Goal: Transaction & Acquisition: Purchase product/service

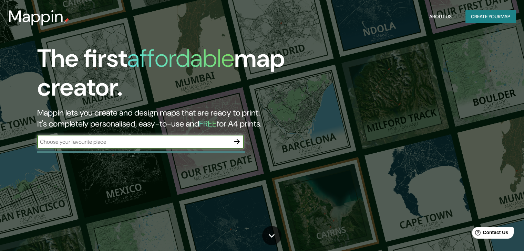
click at [235, 141] on icon "button" at bounding box center [237, 142] width 8 height 8
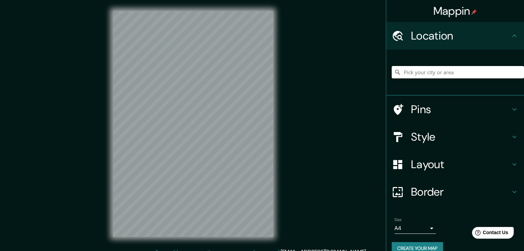
click at [411, 107] on h4 "Pins" at bounding box center [460, 110] width 99 height 14
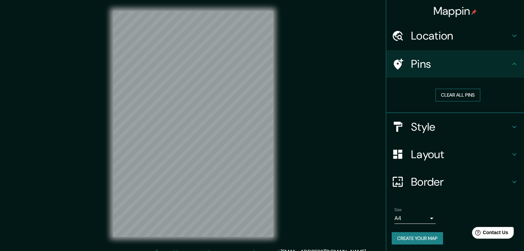
click at [444, 94] on button "Clear all pins" at bounding box center [457, 95] width 45 height 13
click at [431, 43] on div "Location" at bounding box center [455, 36] width 138 height 28
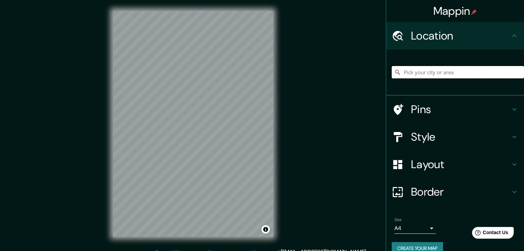
click at [428, 67] on input "Pick your city or area" at bounding box center [457, 72] width 132 height 12
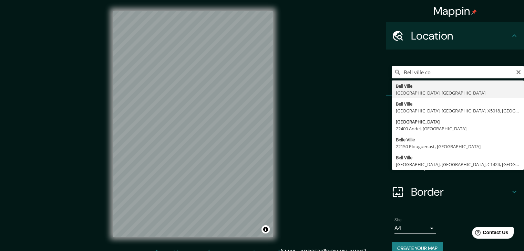
type input "[GEOGRAPHIC_DATA], [GEOGRAPHIC_DATA], [GEOGRAPHIC_DATA]"
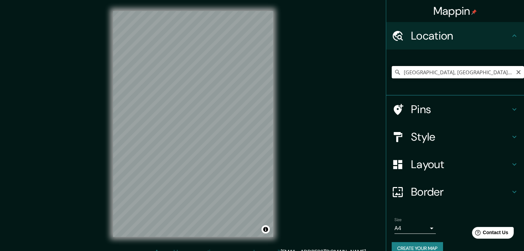
click at [446, 69] on input "[GEOGRAPHIC_DATA], [GEOGRAPHIC_DATA], [GEOGRAPHIC_DATA]" at bounding box center [457, 72] width 132 height 12
click at [447, 69] on input "[GEOGRAPHIC_DATA], [GEOGRAPHIC_DATA], [GEOGRAPHIC_DATA]" at bounding box center [457, 72] width 132 height 12
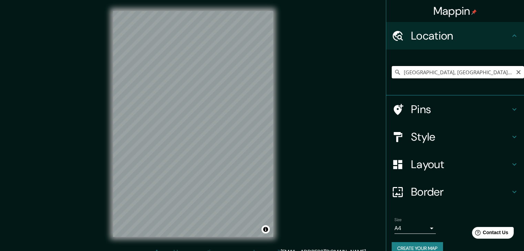
click at [447, 69] on input "[GEOGRAPHIC_DATA], [GEOGRAPHIC_DATA], [GEOGRAPHIC_DATA]" at bounding box center [457, 72] width 132 height 12
click at [447, 75] on input "[GEOGRAPHIC_DATA], [GEOGRAPHIC_DATA], [GEOGRAPHIC_DATA]" at bounding box center [457, 72] width 132 height 12
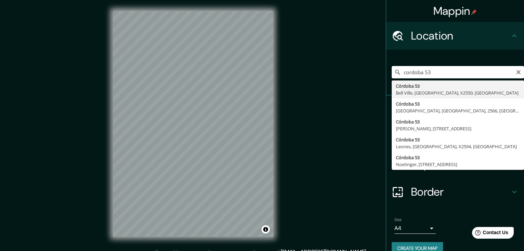
type input "[STREET_ADDRESS]"
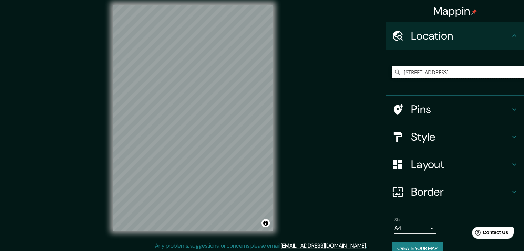
scroll to position [8, 0]
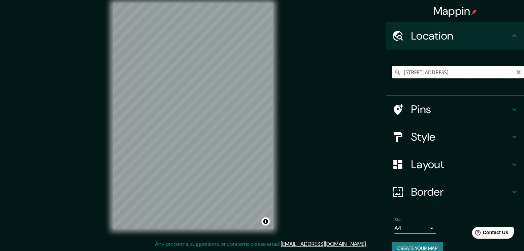
click at [426, 71] on input "[STREET_ADDRESS]" at bounding box center [457, 72] width 132 height 12
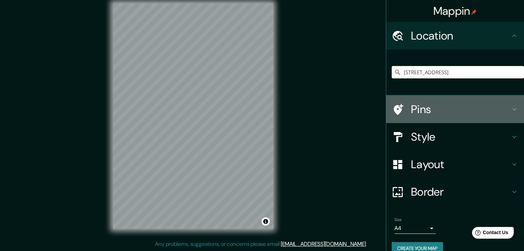
click at [424, 109] on h4 "Pins" at bounding box center [460, 110] width 99 height 14
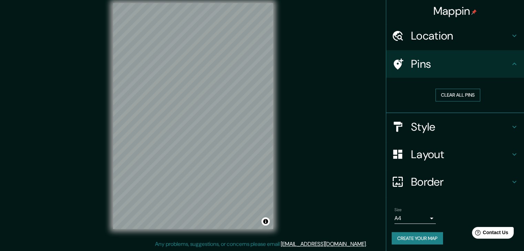
click at [449, 96] on button "Clear all pins" at bounding box center [457, 95] width 45 height 13
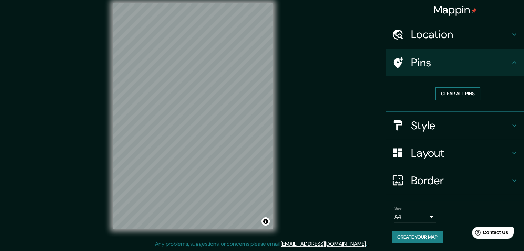
click at [447, 91] on button "Clear all pins" at bounding box center [457, 93] width 45 height 13
click at [394, 174] on div "Border" at bounding box center [455, 181] width 138 height 28
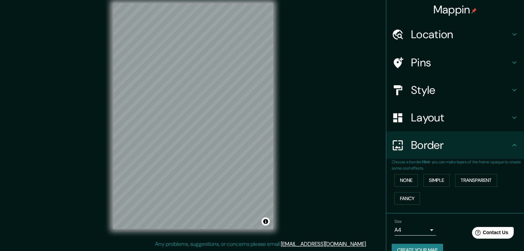
click at [423, 150] on h4 "Border" at bounding box center [460, 145] width 99 height 14
click at [350, 149] on div "Mappin Location [STREET_ADDRESS] Pins Style Layout Border Choose a border. Hint…" at bounding box center [262, 121] width 524 height 259
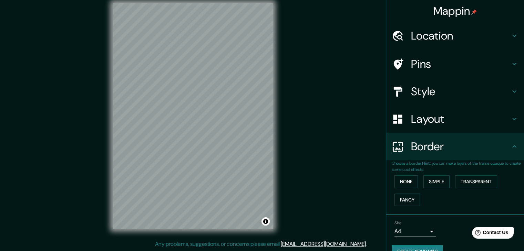
click at [438, 31] on h4 "Location" at bounding box center [460, 36] width 99 height 14
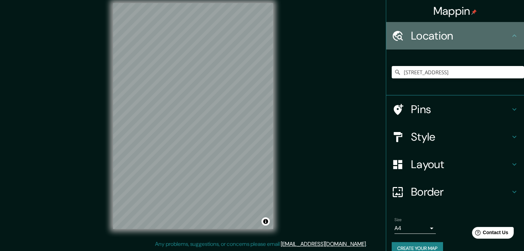
click at [420, 44] on div "Location" at bounding box center [455, 36] width 138 height 28
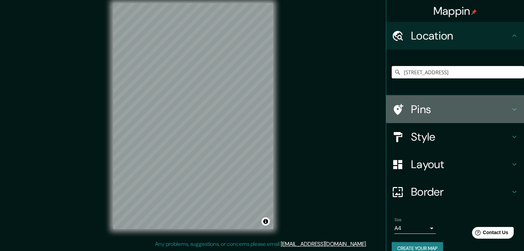
click at [432, 113] on h4 "Pins" at bounding box center [460, 110] width 99 height 14
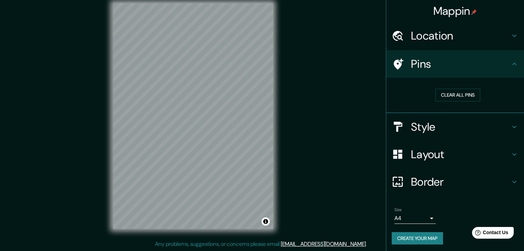
click at [427, 125] on h4 "Style" at bounding box center [460, 127] width 99 height 14
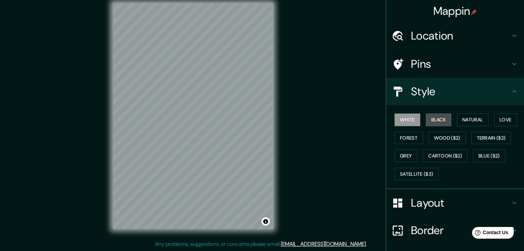
click at [438, 123] on button "Black" at bounding box center [439, 120] width 26 height 13
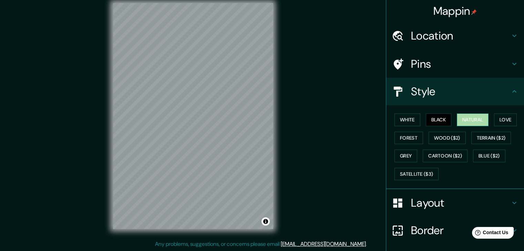
click at [461, 122] on button "Natural" at bounding box center [473, 120] width 32 height 13
click at [501, 122] on button "Love" at bounding box center [505, 120] width 23 height 13
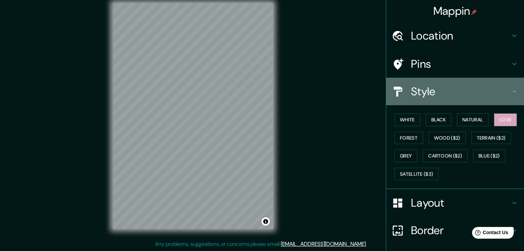
click at [440, 100] on div "Style" at bounding box center [455, 92] width 138 height 28
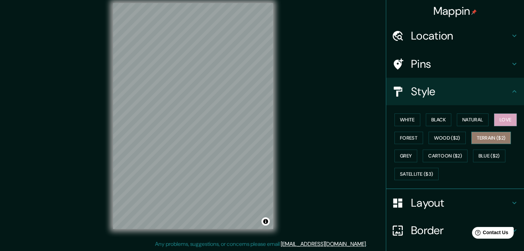
click at [490, 136] on button "Terrain ($2)" at bounding box center [491, 138] width 40 height 13
click at [427, 118] on button "Black" at bounding box center [439, 120] width 26 height 13
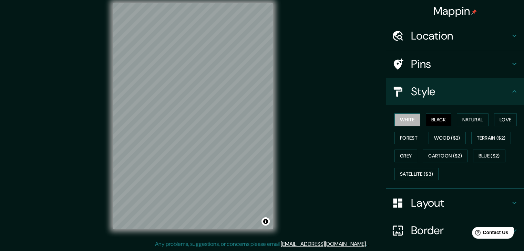
click at [403, 123] on button "White" at bounding box center [407, 120] width 26 height 13
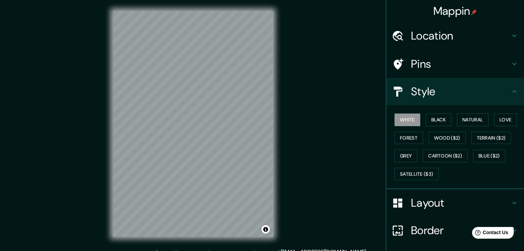
click at [428, 38] on h4 "Location" at bounding box center [460, 36] width 99 height 14
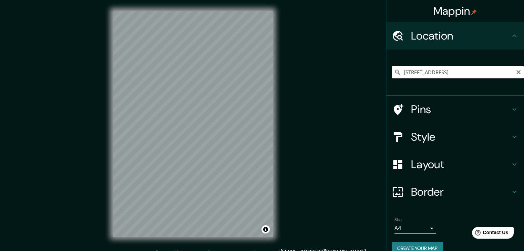
click at [427, 76] on input "[STREET_ADDRESS]" at bounding box center [457, 72] width 132 height 12
click at [516, 73] on icon "Clear" at bounding box center [518, 72] width 4 height 4
click at [486, 74] on input "Pick your city or area" at bounding box center [457, 72] width 132 height 12
type input "Bell ville cordoba"
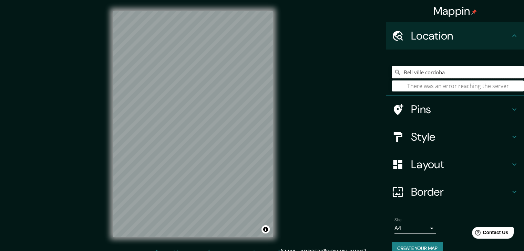
click at [483, 76] on input "Bell ville cordoba" at bounding box center [457, 72] width 132 height 12
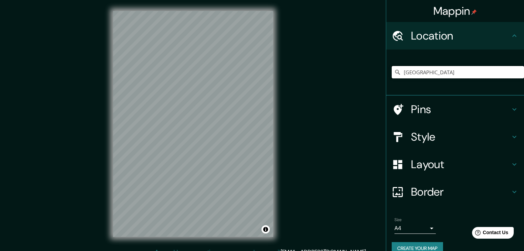
type input "[GEOGRAPHIC_DATA]"
click at [343, 116] on div "Mappin Location [GEOGRAPHIC_DATA] Pins Style Layout Border Choose a border. Hin…" at bounding box center [262, 129] width 524 height 259
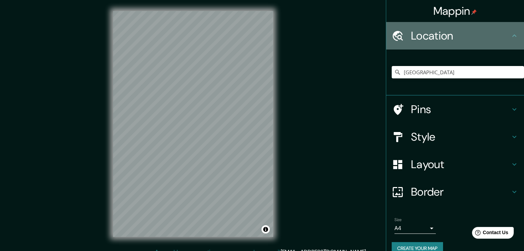
click at [506, 40] on div "Location" at bounding box center [455, 36] width 138 height 28
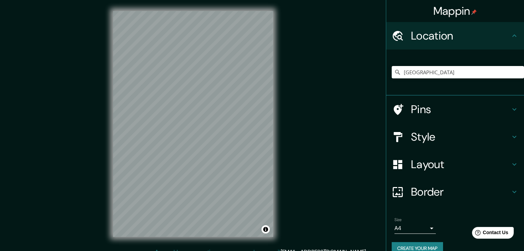
click at [504, 41] on h4 "Location" at bounding box center [460, 36] width 99 height 14
click at [517, 73] on input "[GEOGRAPHIC_DATA]" at bounding box center [457, 72] width 132 height 12
click at [493, 65] on div "[GEOGRAPHIC_DATA]" at bounding box center [457, 72] width 132 height 34
click at [481, 51] on div "[GEOGRAPHIC_DATA]" at bounding box center [455, 73] width 138 height 46
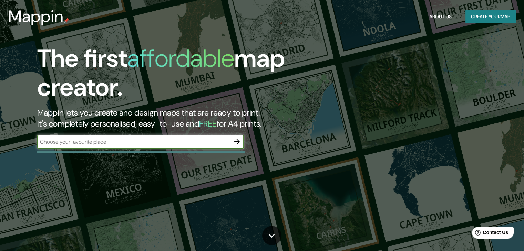
click at [142, 134] on div "The first affordable map creator. Mappin lets you create and design maps that a…" at bounding box center [168, 100] width 314 height 112
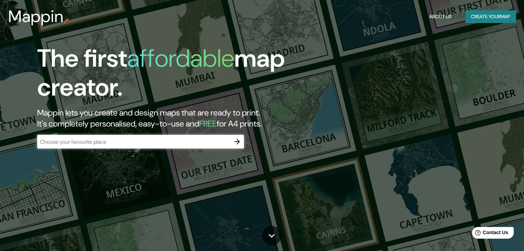
click at [143, 138] on input "text" at bounding box center [133, 142] width 193 height 8
click at [238, 141] on icon "button" at bounding box center [237, 142] width 6 height 6
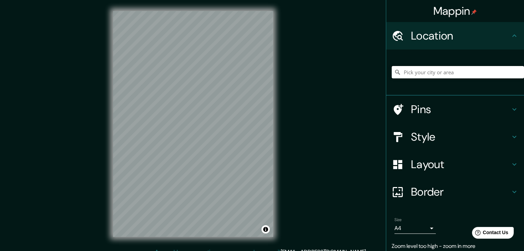
click at [444, 74] on input "Pick your city or area" at bounding box center [457, 72] width 132 height 12
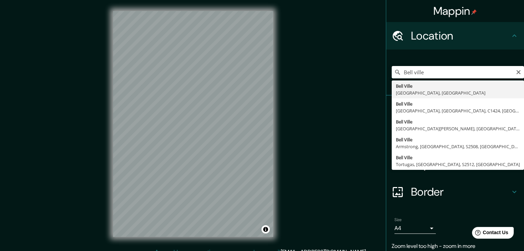
type input "[GEOGRAPHIC_DATA], [GEOGRAPHIC_DATA], [GEOGRAPHIC_DATA]"
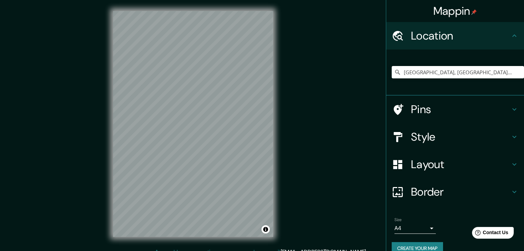
click at [421, 134] on h4 "Style" at bounding box center [460, 137] width 99 height 14
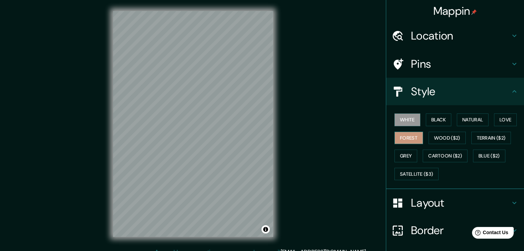
click at [402, 143] on button "Forest" at bounding box center [408, 138] width 29 height 13
click at [412, 232] on h4 "Border" at bounding box center [460, 231] width 99 height 14
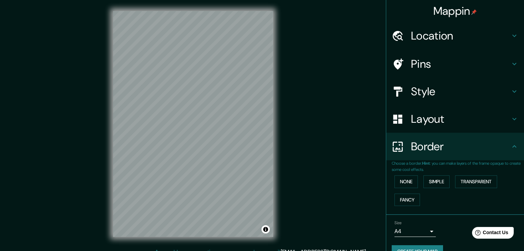
scroll to position [14, 0]
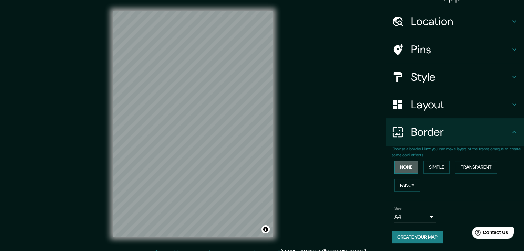
click at [408, 166] on button "None" at bounding box center [405, 167] width 23 height 13
click at [426, 169] on button "Simple" at bounding box center [436, 167] width 26 height 13
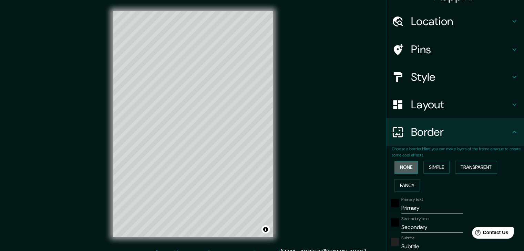
click at [405, 168] on button "None" at bounding box center [405, 167] width 23 height 13
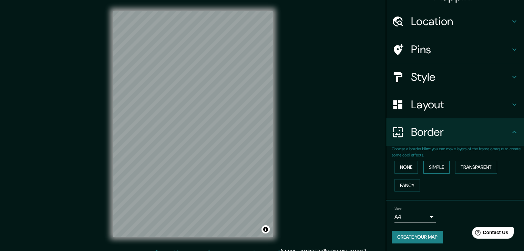
click at [423, 167] on button "Simple" at bounding box center [436, 167] width 26 height 13
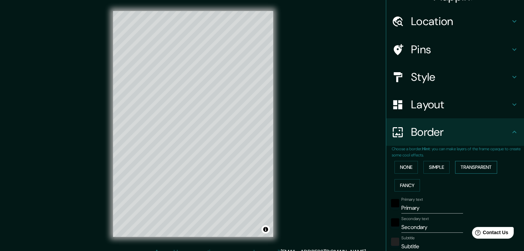
click at [457, 163] on button "Transparent" at bounding box center [476, 167] width 42 height 13
click at [449, 165] on div "None Simple Transparent Fancy" at bounding box center [457, 176] width 132 height 36
click at [434, 169] on button "Simple" at bounding box center [436, 167] width 26 height 13
click at [455, 165] on button "Transparent" at bounding box center [476, 167] width 42 height 13
click at [401, 185] on button "Fancy" at bounding box center [406, 185] width 25 height 13
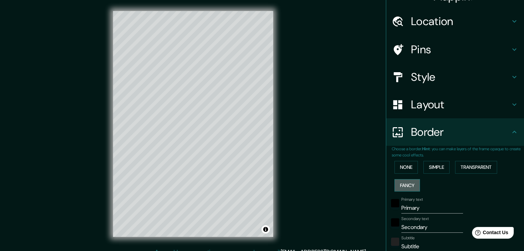
click at [402, 186] on button "Fancy" at bounding box center [406, 185] width 25 height 13
type input "37"
type input "19"
click at [421, 177] on div "None Simple Transparent Fancy" at bounding box center [457, 176] width 132 height 36
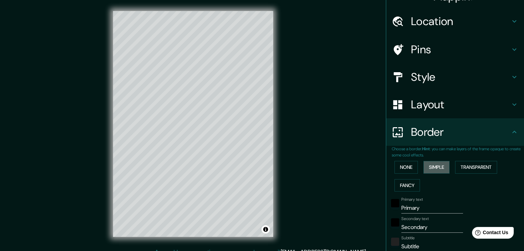
drag, startPoint x: 424, startPoint y: 172, endPoint x: 447, endPoint y: 168, distance: 23.0
click at [425, 172] on button "Simple" at bounding box center [436, 167] width 26 height 13
click at [466, 166] on button "Transparent" at bounding box center [476, 167] width 42 height 13
click at [408, 161] on button "None" at bounding box center [405, 167] width 23 height 13
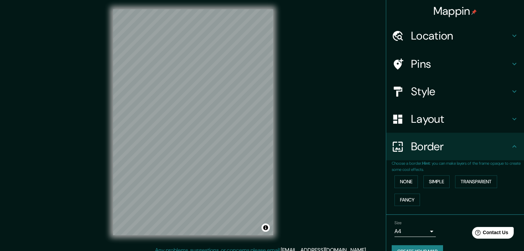
scroll to position [0, 0]
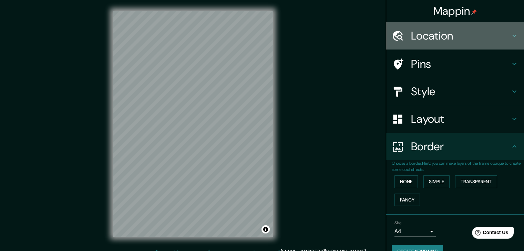
click at [439, 35] on h4 "Location" at bounding box center [460, 36] width 99 height 14
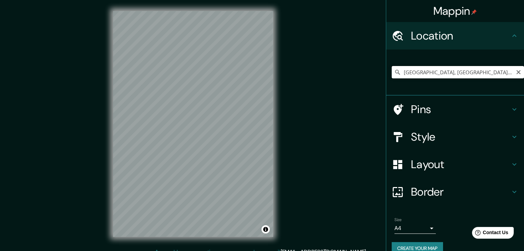
click at [483, 72] on input "[GEOGRAPHIC_DATA], [GEOGRAPHIC_DATA], [GEOGRAPHIC_DATA]" at bounding box center [457, 72] width 132 height 12
click at [452, 71] on input "[GEOGRAPHIC_DATA], [GEOGRAPHIC_DATA], [GEOGRAPHIC_DATA]" at bounding box center [457, 72] width 132 height 12
click at [399, 74] on input "[GEOGRAPHIC_DATA], [GEOGRAPHIC_DATA], [GEOGRAPHIC_DATA]" at bounding box center [457, 72] width 132 height 12
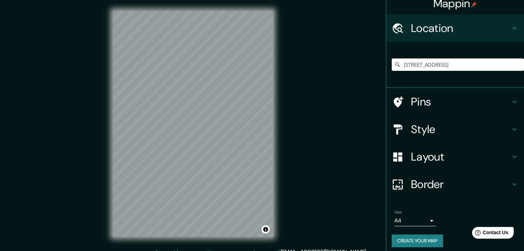
scroll to position [12, 0]
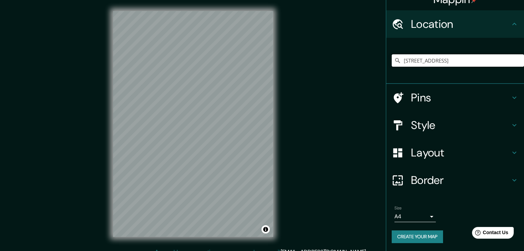
type input "[STREET_ADDRESS]"
click at [391, 177] on icon at bounding box center [397, 181] width 12 height 12
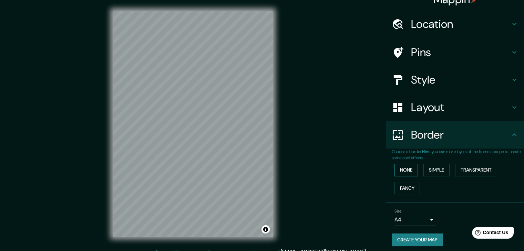
click at [400, 167] on button "None" at bounding box center [405, 170] width 23 height 13
click at [425, 167] on button "Simple" at bounding box center [436, 170] width 26 height 13
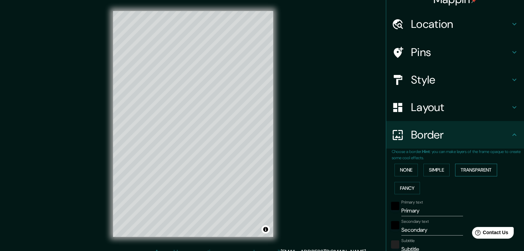
click at [472, 170] on button "Transparent" at bounding box center [476, 170] width 42 height 13
click at [413, 188] on button "Fancy" at bounding box center [406, 188] width 25 height 13
click at [444, 167] on button "Simple" at bounding box center [436, 170] width 26 height 13
click at [406, 165] on button "None" at bounding box center [405, 170] width 23 height 13
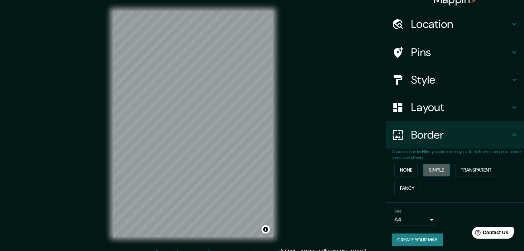
click at [424, 164] on button "Simple" at bounding box center [436, 170] width 26 height 13
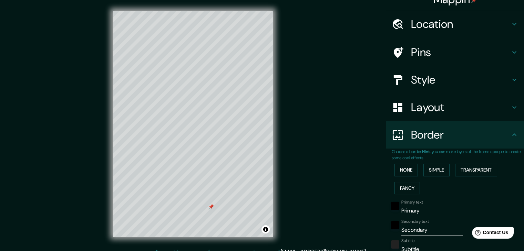
click at [208, 209] on div at bounding box center [211, 207] width 6 height 6
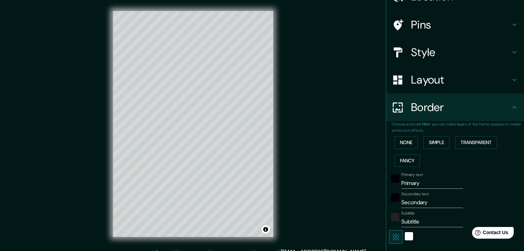
scroll to position [81, 0]
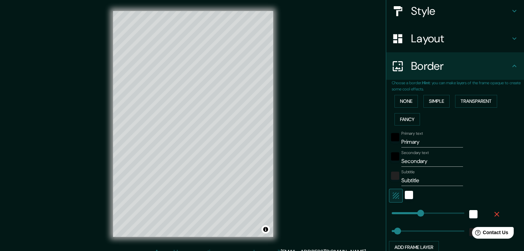
click at [419, 145] on input "Primary" at bounding box center [432, 142] width 62 height 11
type input "37"
type input "l"
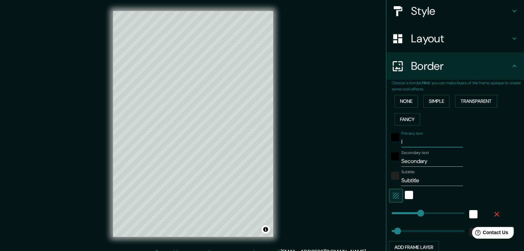
type input "37"
type input "lo"
type input "37"
type input "lo\"
type input "37"
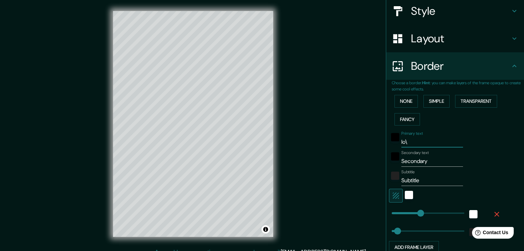
type input "lo"
type input "37"
type input "loc"
type input "37"
type input "loca"
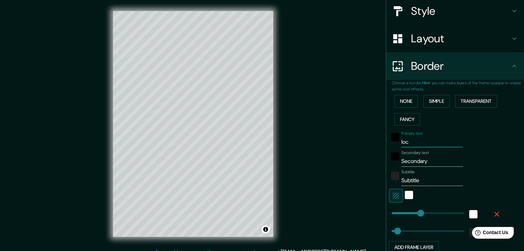
type input "37"
type input "local"
type input "37"
type input "local"
type input "465"
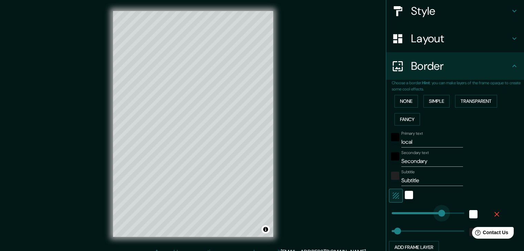
drag, startPoint x: 415, startPoint y: 212, endPoint x: 460, endPoint y: 210, distance: 45.5
type input "37"
type input "288"
drag, startPoint x: 457, startPoint y: 211, endPoint x: 431, endPoint y: 211, distance: 25.5
type input "37"
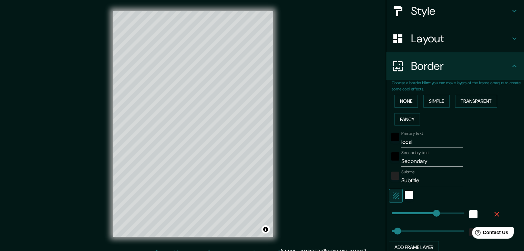
type input "246"
type input "37"
type input "213"
type input "37"
type input "191"
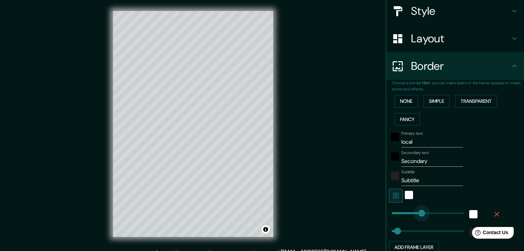
type input "37"
type input "184"
type input "37"
type input "140"
type input "37"
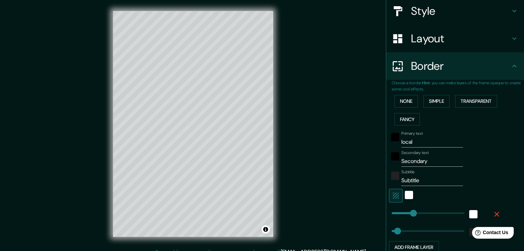
type input "109"
type input "37"
click at [306, 170] on div "Mappin Location [STREET_ADDRESS] [GEOGRAPHIC_DATA] [STREET_ADDRESS] [STREET_ADD…" at bounding box center [262, 129] width 524 height 259
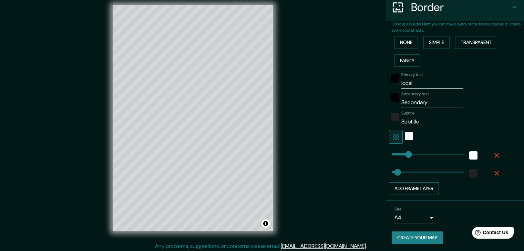
scroll to position [8, 0]
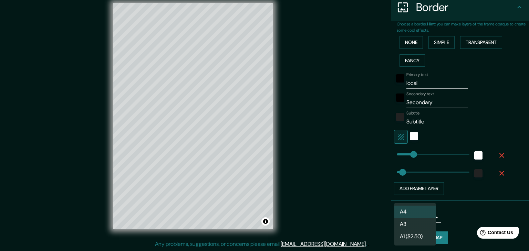
click at [407, 216] on body "Mappin Location [STREET_ADDRESS] [GEOGRAPHIC_DATA] [STREET_ADDRESS] [STREET_ADD…" at bounding box center [264, 117] width 529 height 251
click at [370, 216] on div at bounding box center [264, 125] width 529 height 251
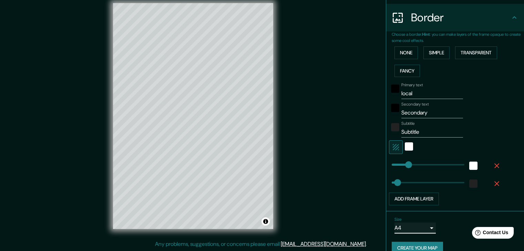
scroll to position [139, 0]
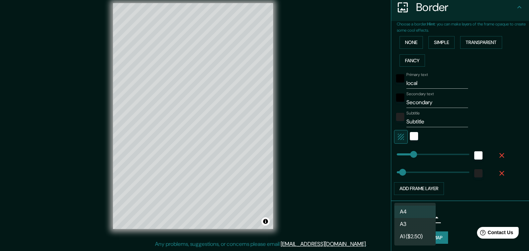
click at [415, 215] on body "Mappin Location [STREET_ADDRESS] [GEOGRAPHIC_DATA] [STREET_ADDRESS] [STREET_ADD…" at bounding box center [264, 117] width 529 height 251
click at [417, 222] on li "A3" at bounding box center [414, 224] width 41 height 12
type input "a4"
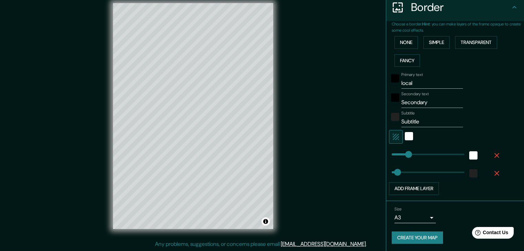
click at [437, 211] on div "Size A3 a4" at bounding box center [454, 215] width 127 height 22
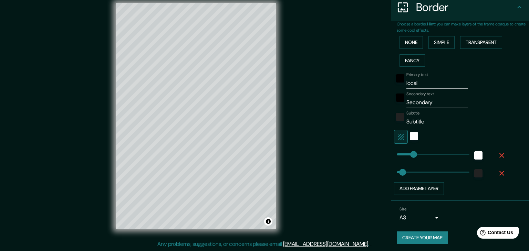
click at [429, 214] on body "Mappin Location [STREET_ADDRESS] [GEOGRAPHIC_DATA] [STREET_ADDRESS] [STREET_ADD…" at bounding box center [264, 117] width 529 height 251
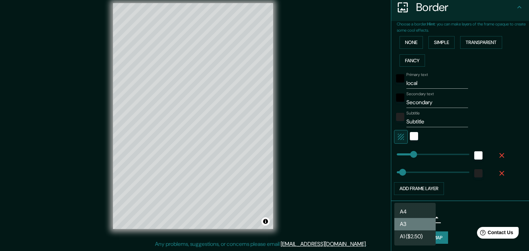
click at [426, 220] on li "A3" at bounding box center [414, 224] width 41 height 12
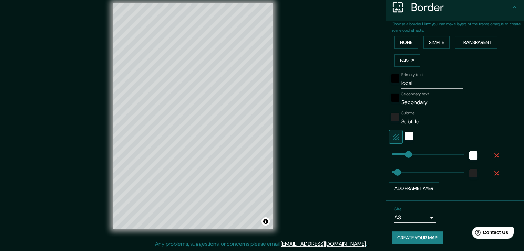
click at [431, 213] on div "Size A3 a4" at bounding box center [454, 215] width 127 height 22
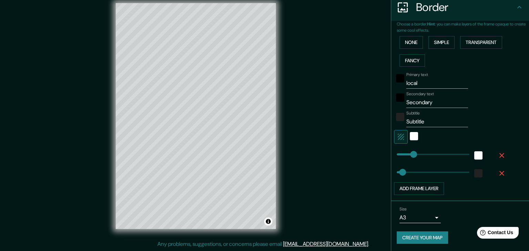
click at [427, 216] on body "Mappin Location [STREET_ADDRESS] [GEOGRAPHIC_DATA] [STREET_ADDRESS] [STREET_ADD…" at bounding box center [264, 117] width 529 height 251
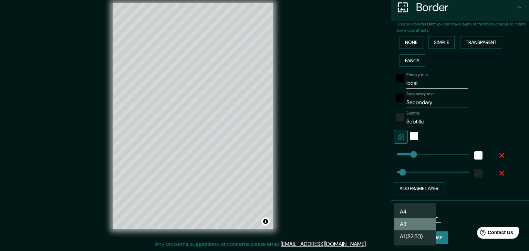
click at [423, 222] on li "A3" at bounding box center [414, 224] width 41 height 12
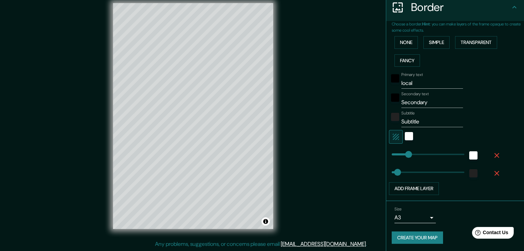
click at [438, 214] on div "Size A3 a4" at bounding box center [454, 215] width 127 height 22
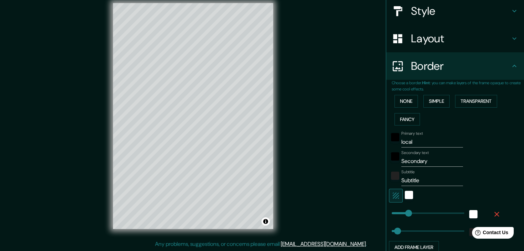
scroll to position [36, 0]
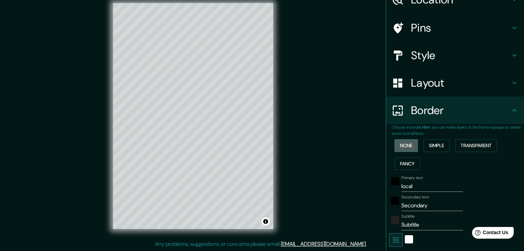
click at [403, 142] on button "None" at bounding box center [405, 145] width 23 height 13
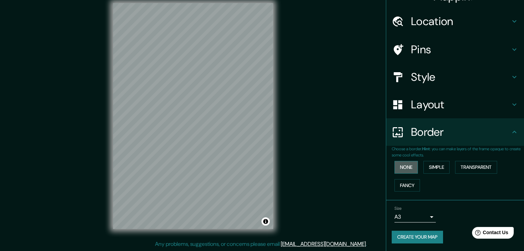
click at [397, 167] on button "None" at bounding box center [405, 167] width 23 height 13
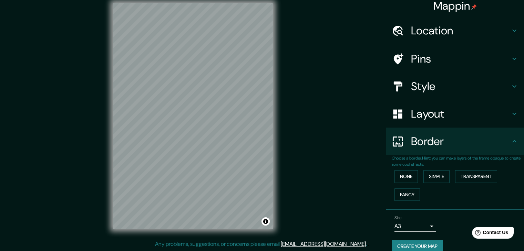
scroll to position [0, 0]
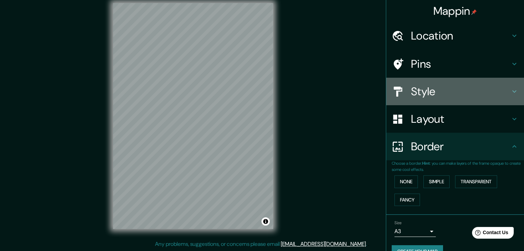
click at [428, 85] on h4 "Style" at bounding box center [460, 92] width 99 height 14
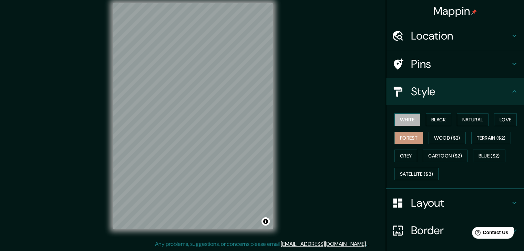
click at [406, 119] on button "White" at bounding box center [407, 120] width 26 height 13
click at [431, 122] on button "Black" at bounding box center [439, 120] width 26 height 13
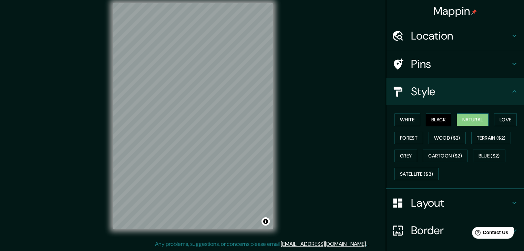
drag, startPoint x: 465, startPoint y: 119, endPoint x: 473, endPoint y: 119, distance: 7.3
click at [466, 119] on button "Natural" at bounding box center [473, 120] width 32 height 13
click at [494, 114] on button "Love" at bounding box center [505, 120] width 23 height 13
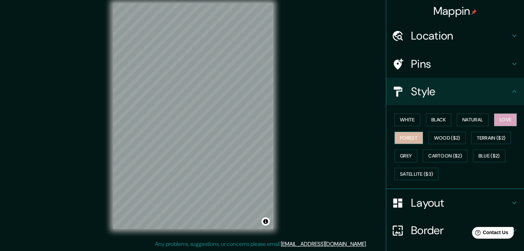
click at [409, 138] on button "Forest" at bounding box center [408, 138] width 29 height 13
click at [454, 139] on button "Wood ($2)" at bounding box center [446, 138] width 37 height 13
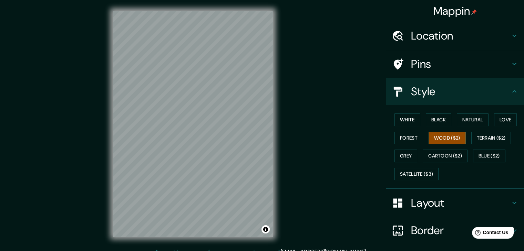
click at [416, 61] on h4 "Pins" at bounding box center [460, 64] width 99 height 14
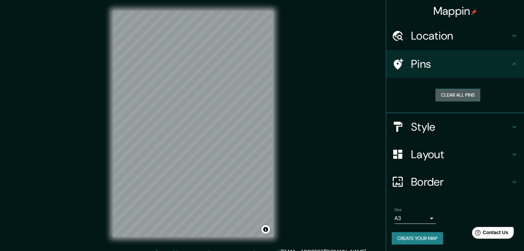
click at [441, 93] on button "Clear all pins" at bounding box center [457, 95] width 45 height 13
click at [449, 94] on button "Clear all pins" at bounding box center [457, 95] width 45 height 13
click at [454, 94] on button "Clear all pins" at bounding box center [457, 95] width 45 height 13
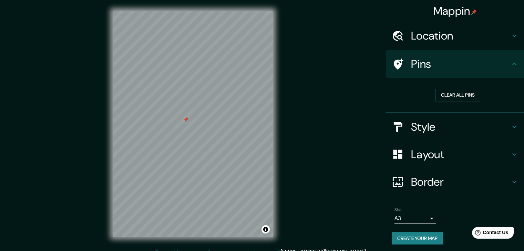
drag, startPoint x: 242, startPoint y: 127, endPoint x: 185, endPoint y: 119, distance: 57.4
click at [185, 119] on div at bounding box center [186, 120] width 6 height 6
drag, startPoint x: 187, startPoint y: 123, endPoint x: 198, endPoint y: 119, distance: 11.8
click at [198, 119] on div at bounding box center [199, 119] width 6 height 6
click at [235, 109] on div at bounding box center [234, 107] width 6 height 6
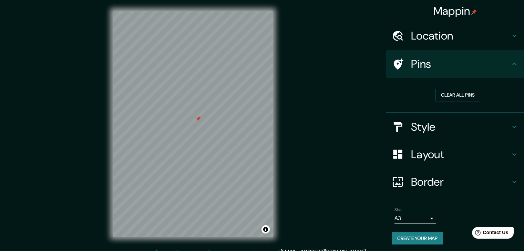
click at [199, 116] on div at bounding box center [198, 119] width 6 height 6
click at [447, 93] on button "Clear all pins" at bounding box center [457, 95] width 45 height 13
drag, startPoint x: 175, startPoint y: 135, endPoint x: 208, endPoint y: 136, distance: 33.1
click at [208, 136] on div at bounding box center [210, 136] width 6 height 6
click at [416, 116] on div "Style" at bounding box center [455, 127] width 138 height 28
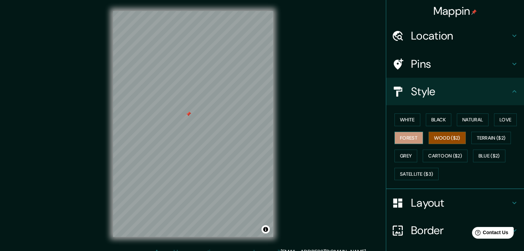
click at [402, 135] on button "Forest" at bounding box center [408, 138] width 29 height 13
click at [399, 115] on button "White" at bounding box center [407, 120] width 26 height 13
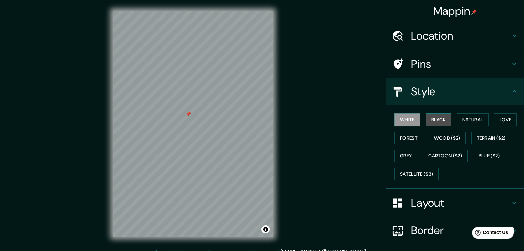
click at [429, 117] on button "Black" at bounding box center [439, 120] width 26 height 13
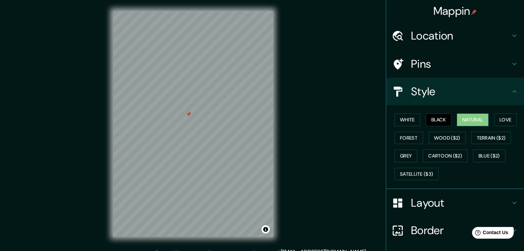
click at [457, 116] on button "Natural" at bounding box center [473, 120] width 32 height 13
click at [489, 121] on div "White Black Natural Love Forest Wood ($2) Terrain ($2) Grey Cartoon ($2) Blue (…" at bounding box center [457, 147] width 132 height 72
click at [504, 120] on button "Love" at bounding box center [505, 120] width 23 height 13
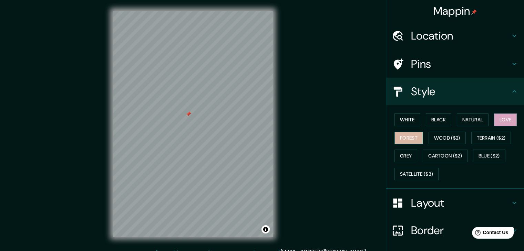
click at [406, 139] on button "Forest" at bounding box center [408, 138] width 29 height 13
click at [438, 137] on button "Wood ($2)" at bounding box center [446, 138] width 37 height 13
click at [406, 139] on button "Forest" at bounding box center [408, 138] width 29 height 13
click at [421, 140] on div "White Black Natural Love Forest Wood ($2) Terrain ($2) Grey Cartoon ($2) Blue (…" at bounding box center [457, 147] width 132 height 72
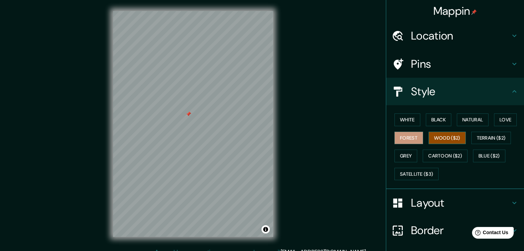
click at [428, 137] on button "Wood ($2)" at bounding box center [446, 138] width 37 height 13
click at [410, 136] on button "Forest" at bounding box center [408, 138] width 29 height 13
click at [435, 134] on button "Wood ($2)" at bounding box center [446, 138] width 37 height 13
click at [412, 138] on button "Forest" at bounding box center [408, 138] width 29 height 13
click at [478, 121] on button "Natural" at bounding box center [473, 120] width 32 height 13
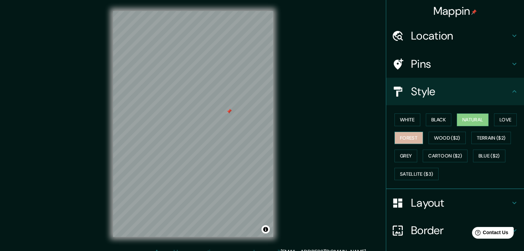
click at [406, 133] on button "Forest" at bounding box center [408, 138] width 29 height 13
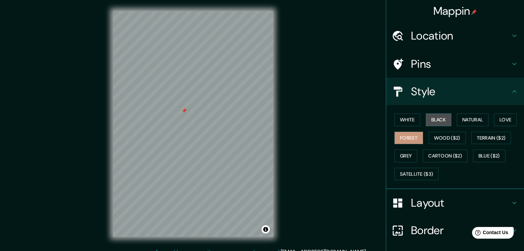
click at [436, 122] on button "Black" at bounding box center [439, 120] width 26 height 13
click at [415, 118] on div "White Black Natural Love Forest Wood ($2) Terrain ($2) Grey Cartoon ($2) Blue (…" at bounding box center [457, 147] width 132 height 72
click at [410, 118] on button "White" at bounding box center [407, 120] width 26 height 13
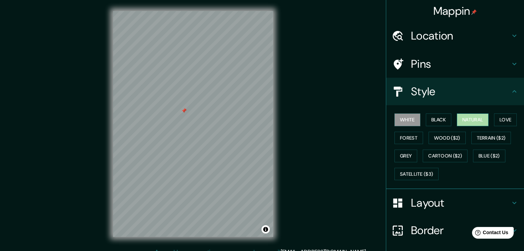
click at [467, 120] on button "Natural" at bounding box center [473, 120] width 32 height 13
click at [405, 138] on button "Forest" at bounding box center [408, 138] width 29 height 13
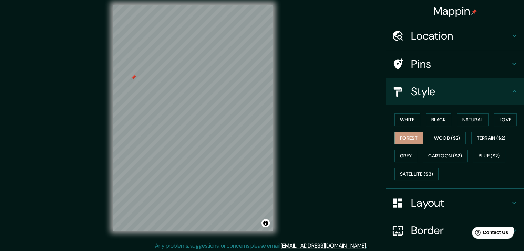
scroll to position [8, 0]
